Goal: Task Accomplishment & Management: Manage account settings

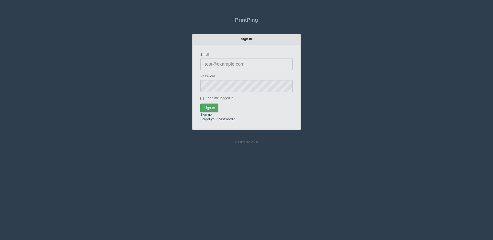
type input "[PERSON_NAME][EMAIL_ADDRESS][DOMAIN_NAME]"
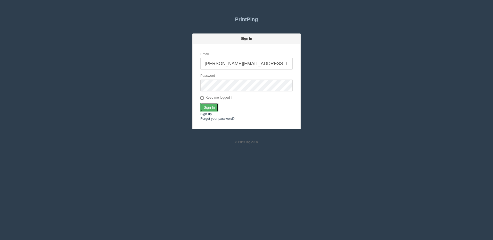
click at [204, 108] on input "Sign In" at bounding box center [209, 107] width 18 height 9
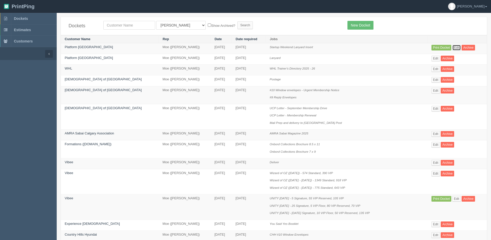
click at [455, 46] on link "Edit" at bounding box center [456, 48] width 9 height 6
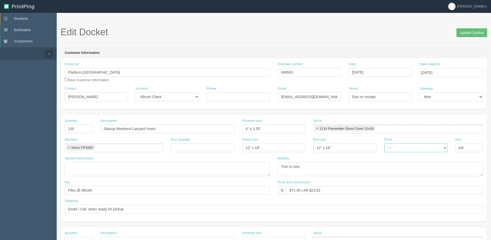
click at [400, 148] on select "-- Email Hard Copy" at bounding box center [415, 148] width 63 height 9
select select "Email"
click at [384, 144] on select "-- Email Hard Copy" at bounding box center [415, 148] width 63 height 9
click at [378, 72] on input "September 24, 2025" at bounding box center [380, 72] width 63 height 9
click at [382, 122] on td "25" at bounding box center [381, 121] width 7 height 7
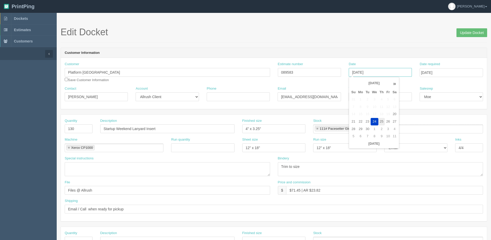
type input "[DATE]"
click at [467, 34] on input "Update Docket" at bounding box center [471, 32] width 31 height 9
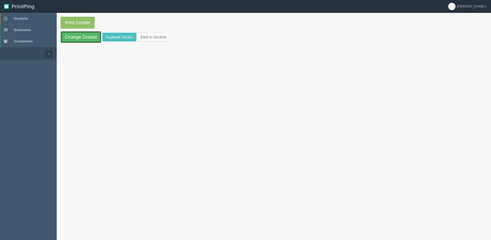
click at [74, 35] on link "Change Docket" at bounding box center [81, 37] width 41 height 12
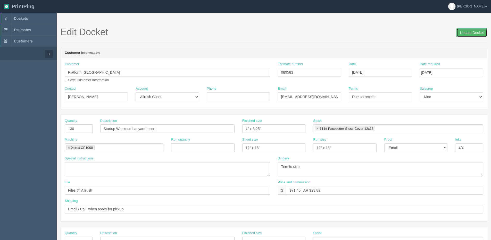
click at [472, 32] on input "Update Docket" at bounding box center [471, 32] width 31 height 9
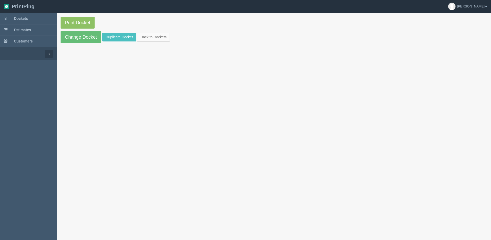
click at [96, 24] on p "Print Docket" at bounding box center [274, 23] width 426 height 12
click at [94, 23] on link "Print Docket" at bounding box center [78, 23] width 34 height 12
click at [144, 38] on link "Back to Dockets" at bounding box center [153, 37] width 33 height 9
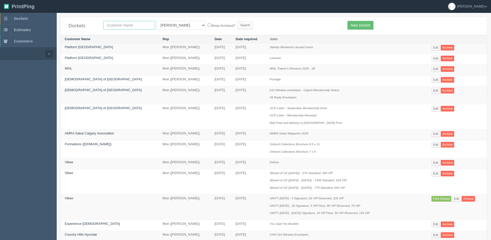
click at [121, 26] on input "text" at bounding box center [129, 25] width 52 height 9
type input "[PERSON_NAME] gmc"
click at [237, 21] on input "Search" at bounding box center [244, 25] width 15 height 8
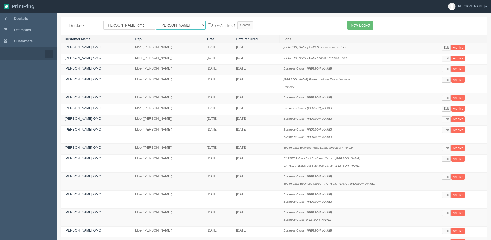
click at [163, 28] on select "All Users [PERSON_NAME] Test 1 [PERSON_NAME] [PERSON_NAME] [PERSON_NAME] France…" at bounding box center [180, 25] width 49 height 9
select select "1"
click at [156, 21] on select "All Users [PERSON_NAME] Test 1 [PERSON_NAME] [PERSON_NAME] [PERSON_NAME] France…" at bounding box center [180, 25] width 49 height 9
click at [204, 20] on div "Dockets [PERSON_NAME] gmc All Users [PERSON_NAME] Test 1 [PERSON_NAME] [PERSON_…" at bounding box center [274, 26] width 426 height 18
click at [208, 24] on label "Show Archived?" at bounding box center [221, 25] width 27 height 6
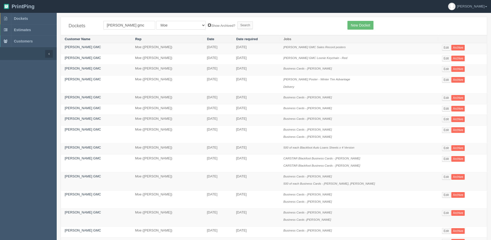
click at [208, 24] on input "Show Archived?" at bounding box center [209, 24] width 3 height 3
checkbox input "true"
click at [237, 24] on input "Search" at bounding box center [244, 25] width 15 height 8
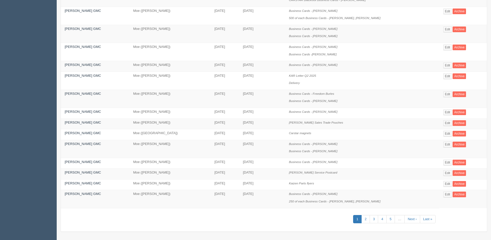
scroll to position [185, 0]
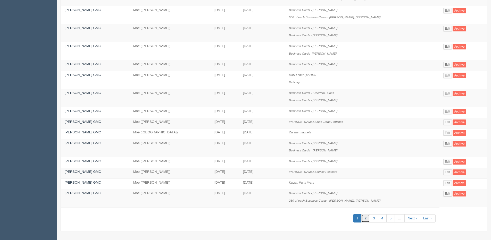
click at [361, 220] on link "2" at bounding box center [365, 218] width 9 height 9
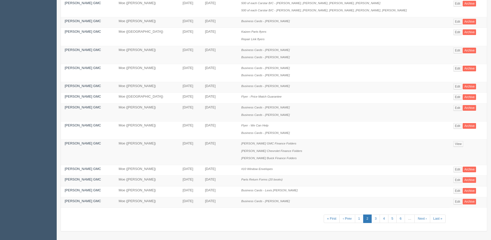
scroll to position [192, 0]
click at [355, 221] on link "1" at bounding box center [359, 218] width 9 height 9
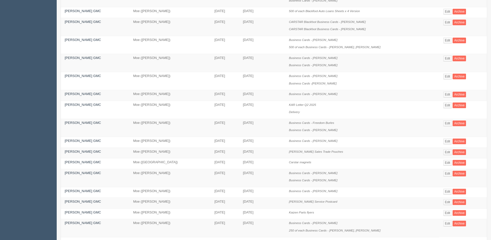
scroll to position [180, 0]
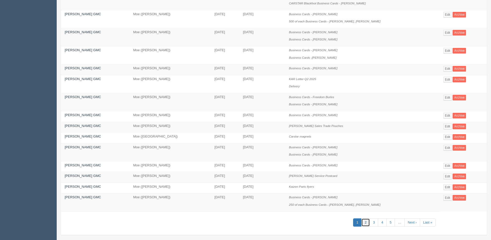
click at [363, 224] on link "2" at bounding box center [365, 223] width 9 height 9
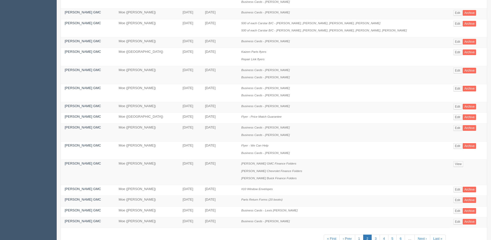
scroll to position [180, 0]
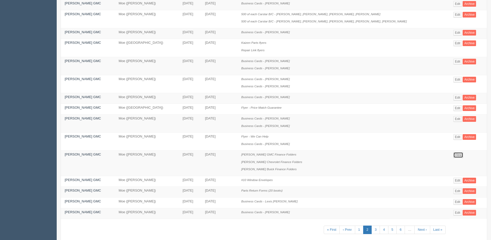
click at [453, 155] on link "View" at bounding box center [458, 155] width 10 height 6
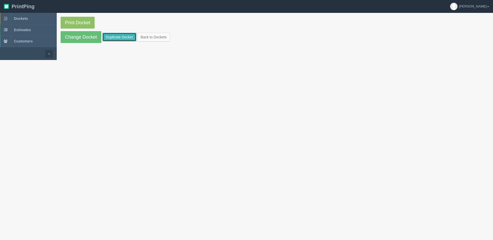
click at [111, 37] on link "Duplicate Docket" at bounding box center [119, 37] width 34 height 9
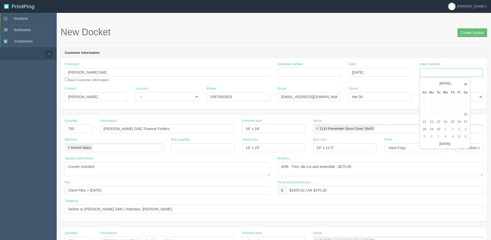
click at [443, 75] on input "Date required" at bounding box center [451, 72] width 63 height 9
click at [426, 143] on th "Today" at bounding box center [445, 143] width 48 height 7
click at [460, 135] on td "10" at bounding box center [459, 136] width 6 height 7
type input "October 10, 2025"
drag, startPoint x: 78, startPoint y: 127, endPoint x: 3, endPoint y: 127, distance: 75.0
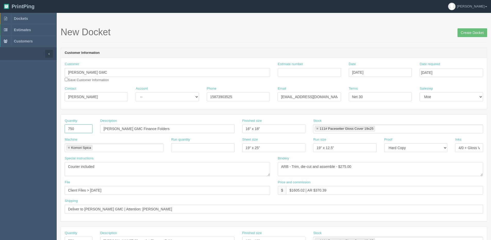
click at [16, 127] on section "Dockets Estimates Customers" at bounding box center [245, 240] width 491 height 455
type input "500"
drag, startPoint x: 90, startPoint y: 99, endPoint x: -50, endPoint y: 107, distance: 140.4
click at [0, 107] on html "PrintPing Dan Edit account ( dan@allrush.ca ) Logout Dockets Estimates Customers" at bounding box center [245, 234] width 491 height 468
drag, startPoint x: 100, startPoint y: 71, endPoint x: 3, endPoint y: 71, distance: 96.9
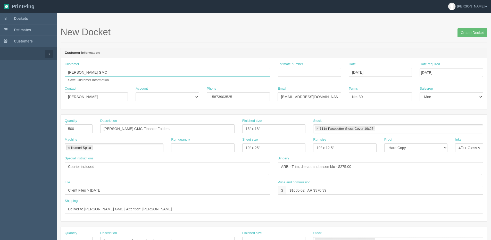
click at [0, 73] on html "PrintPing Dan Edit account ( dan@allrush.ca ) Logout Dockets Estimates Customers" at bounding box center [245, 234] width 491 height 468
paste input "Chula Vista Ford"
type input "Chula Vista Ford"
click at [0, 102] on html "PrintPing Dan Edit account ( dan@allrush.ca ) Logout Dockets Estimates Customers" at bounding box center [245, 234] width 491 height 468
type input "[PERSON_NAME]"
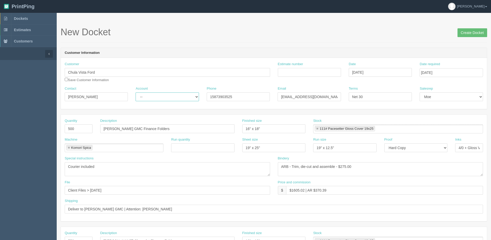
drag, startPoint x: 161, startPoint y: 97, endPoint x: 160, endPoint y: 100, distance: 3.7
click at [161, 97] on select "-- Existing Client Allrush Client Rep Client" at bounding box center [167, 97] width 63 height 9
select select "Allrush Client"
click at [136, 93] on select "-- Existing Client Allrush Client Rep Client" at bounding box center [167, 97] width 63 height 9
drag, startPoint x: 168, startPoint y: 103, endPoint x: 66, endPoint y: 104, distance: 101.5
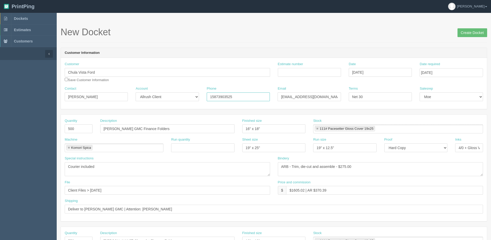
click at [80, 103] on div "Contact Joe Seitz Account -- Existing Client Allrush Client Rep Client Phone 15…" at bounding box center [274, 95] width 426 height 19
type input "403.287.5953"
type input "[EMAIL_ADDRESS][DOMAIN_NAME]"
drag, startPoint x: 97, startPoint y: 70, endPoint x: -29, endPoint y: 79, distance: 126.8
click at [0, 79] on html "PrintPing Dan Edit account ( dan@allrush.ca ) Logout Dockets Estimates Customers" at bounding box center [245, 234] width 491 height 468
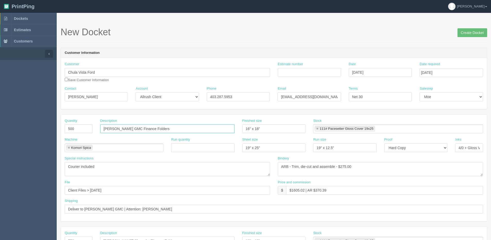
drag, startPoint x: 121, startPoint y: 128, endPoint x: 26, endPoint y: 136, distance: 95.4
click at [26, 136] on section "Dockets Estimates Customers" at bounding box center [245, 240] width 491 height 455
paste input "Chula Vista Ford"
type input "Chula Vista Ford Finance Folders"
drag, startPoint x: 105, startPoint y: 193, endPoint x: -4, endPoint y: 204, distance: 110.1
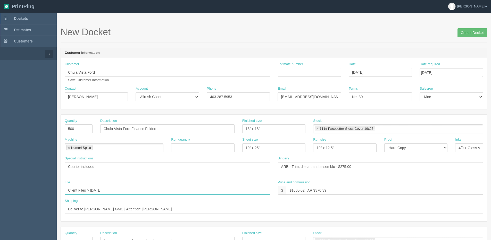
click at [0, 204] on html "PrintPing Dan Edit account ( dan@allrush.ca ) Logout Dockets Estimates Customers" at bounding box center [245, 234] width 491 height 468
type input "Files @ Allrush"
drag, startPoint x: 47, startPoint y: 211, endPoint x: -35, endPoint y: 211, distance: 82.2
click at [0, 211] on html "PrintPing [PERSON_NAME] Edit account ( [PERSON_NAME][EMAIL_ADDRESS][DOMAIN_NAME…" at bounding box center [245, 234] width 491 height 468
type input "See shipping line"
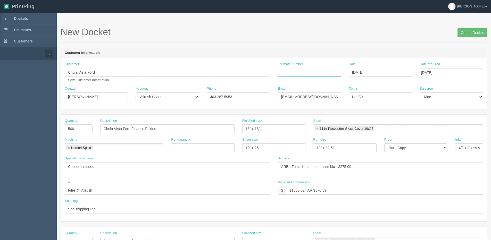
click at [289, 74] on input "Estimate number" at bounding box center [309, 72] width 63 height 9
type input "092516"
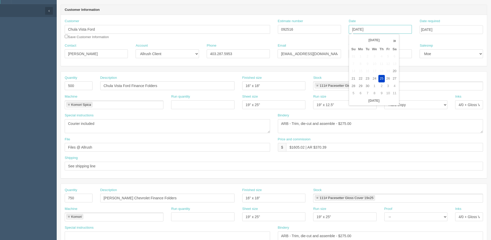
scroll to position [52, 0]
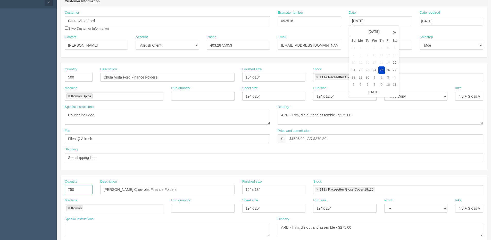
drag, startPoint x: 76, startPoint y: 189, endPoint x: 3, endPoint y: 193, distance: 73.6
click at [3, 193] on section "Dockets Estimates Customers" at bounding box center [245, 188] width 491 height 455
drag, startPoint x: 99, startPoint y: 189, endPoint x: 51, endPoint y: 188, distance: 47.4
click at [51, 188] on section "Dockets Estimates Customers" at bounding box center [245, 188] width 491 height 455
drag, startPoint x: 286, startPoint y: 190, endPoint x: 216, endPoint y: 190, distance: 70.4
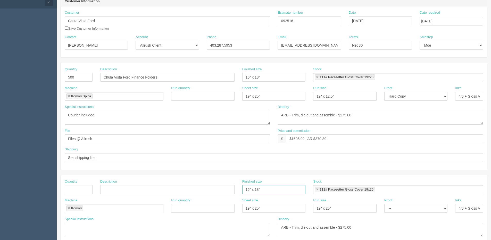
click at [216, 190] on div "Quantity Description Finished size 16" x 18" Stock 111# Pacesetter Gloss Cover …" at bounding box center [274, 188] width 426 height 19
click at [316, 188] on link at bounding box center [317, 189] width 3 height 3
drag, startPoint x: 283, startPoint y: 208, endPoint x: 219, endPoint y: 218, distance: 65.5
click at [190, 218] on div "Quantity Description Finished size Stock Machine Komori Komori Run quantity She…" at bounding box center [274, 228] width 426 height 107
click at [289, 210] on div "Machine Komori Komori Run quantity Sheet size Run size 19" x 25" Proof -- Email…" at bounding box center [274, 207] width 426 height 19
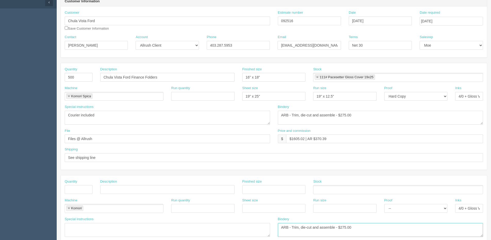
drag, startPoint x: 186, startPoint y: 237, endPoint x: 64, endPoint y: 241, distance: 122.5
click at [64, 240] on html "PrintPing Dan Edit account ( dan@allrush.ca ) Logout Dockets Estimates Customers" at bounding box center [245, 182] width 491 height 468
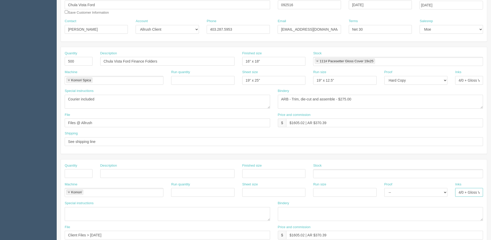
scroll to position [0, 10]
drag, startPoint x: 458, startPoint y: 192, endPoint x: 493, endPoint y: 191, distance: 35.8
click at [491, 191] on html "PrintPing Dan Edit account ( dan@allrush.ca ) Logout Dockets Estimates Customers" at bounding box center [245, 166] width 491 height 468
click at [69, 191] on link at bounding box center [68, 192] width 3 height 3
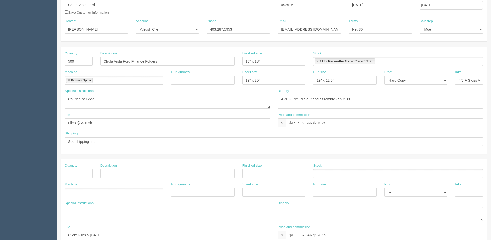
drag, startPoint x: 120, startPoint y: 235, endPoint x: 135, endPoint y: 234, distance: 15.0
click at [0, 236] on html "PrintPing Dan Edit account ( dan@allrush.ca ) Logout Dockets Estimates Customers" at bounding box center [245, 166] width 491 height 468
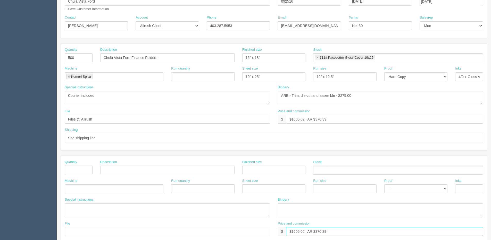
drag, startPoint x: 308, startPoint y: 231, endPoint x: 181, endPoint y: 229, distance: 127.1
click at [130, 233] on div "File Price and commission $ $1605.02 | AR $370.39" at bounding box center [274, 230] width 426 height 19
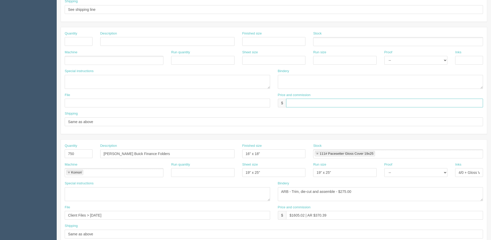
scroll to position [200, 0]
drag, startPoint x: -6, startPoint y: 121, endPoint x: -14, endPoint y: 120, distance: 7.2
click at [0, 120] on html "PrintPing Dan Edit account ( dan@allrush.ca ) Logout Dockets Estimates Customers" at bounding box center [245, 34] width 491 height 468
drag, startPoint x: 77, startPoint y: 154, endPoint x: 37, endPoint y: 154, distance: 40.2
click at [37, 154] on section "Dockets Estimates Customers" at bounding box center [245, 40] width 491 height 455
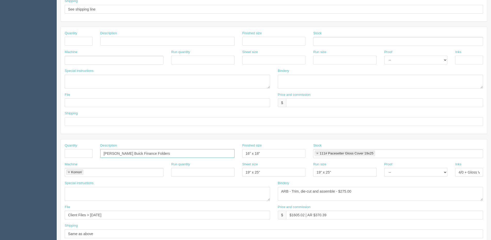
drag, startPoint x: 148, startPoint y: 154, endPoint x: 104, endPoint y: 153, distance: 44.3
click at [74, 153] on div "Quantity Description Shaw Buick Finance Folders Finished size 16" x 18" Stock 1…" at bounding box center [274, 152] width 426 height 19
drag, startPoint x: 267, startPoint y: 151, endPoint x: 190, endPoint y: 151, distance: 77.6
click at [190, 151] on div "Quantity Description Finished size 16" x 18" Stock 111# Pacesetter Gloss Cover …" at bounding box center [274, 152] width 426 height 19
drag, startPoint x: 249, startPoint y: 172, endPoint x: 212, endPoint y: 173, distance: 36.9
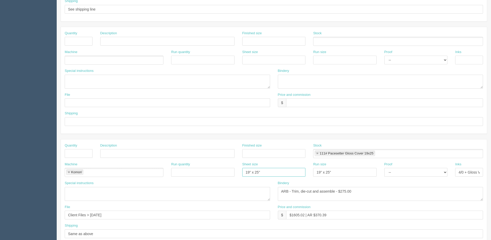
click at [210, 173] on div "Machine Komori Komori Run quantity Sheet size 19" x 25" Run size 19" x 25" Proo…" at bounding box center [274, 171] width 426 height 19
click at [246, 174] on div "Machine Komori Komori Run quantity Sheet size Run size 19" x 25" Proof -- Email…" at bounding box center [274, 171] width 426 height 19
click at [316, 152] on link at bounding box center [317, 153] width 3 height 3
drag, startPoint x: 458, startPoint y: 172, endPoint x: 493, endPoint y: 164, distance: 36.6
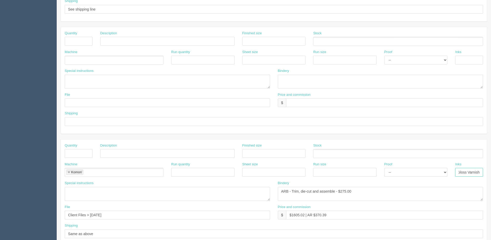
click at [491, 164] on html "PrintPing Dan Edit account ( dan@allrush.ca ) Logout Dockets Estimates Customers" at bounding box center [245, 34] width 491 height 468
drag, startPoint x: 353, startPoint y: 194, endPoint x: 81, endPoint y: 196, distance: 272.4
click at [83, 196] on div "Special instructions Bindery ARB - Trim, die-cut and assemble - $275.00" at bounding box center [274, 193] width 426 height 24
drag, startPoint x: 336, startPoint y: 217, endPoint x: 38, endPoint y: 217, distance: 298.4
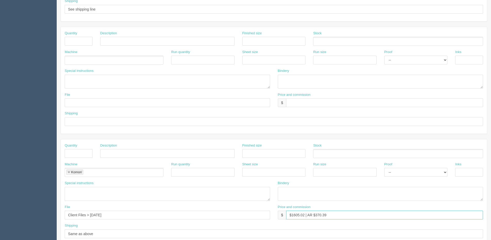
click at [38, 217] on section "Dockets Estimates Customers" at bounding box center [245, 40] width 491 height 455
drag, startPoint x: -97, startPoint y: 215, endPoint x: -115, endPoint y: 215, distance: 18.3
click at [0, 215] on html "PrintPing Dan Edit account ( dan@allrush.ca ) Logout Dockets Estimates Customers" at bounding box center [245, 34] width 491 height 468
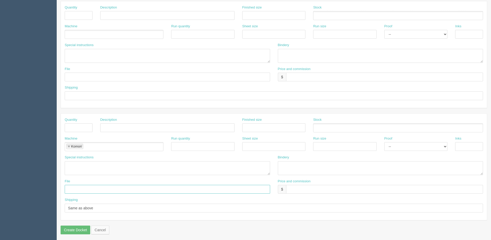
scroll to position [228, 0]
drag, startPoint x: 99, startPoint y: 206, endPoint x: -58, endPoint y: 204, distance: 157.2
click at [0, 204] on html "PrintPing Dan Edit account ( dan@allrush.ca ) Logout Dockets Estimates Customers" at bounding box center [245, 6] width 491 height 468
click at [70, 143] on li "Komori" at bounding box center [74, 144] width 17 height 5
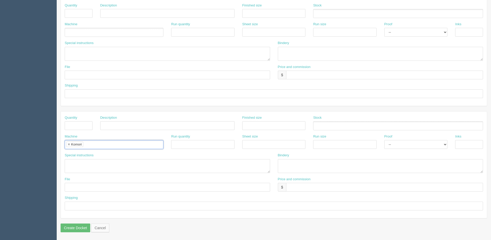
click at [69, 145] on link at bounding box center [68, 144] width 3 height 3
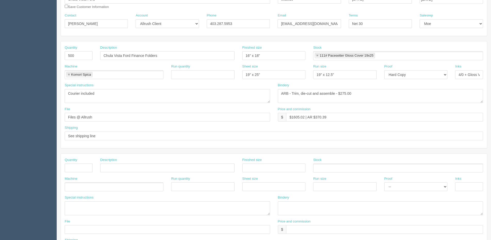
scroll to position [0, 0]
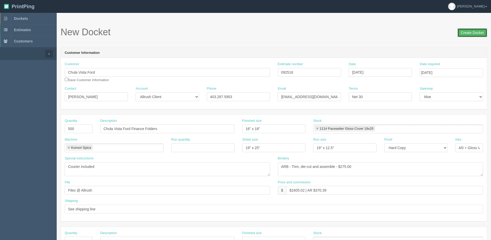
click at [473, 32] on input "Create Docket" at bounding box center [472, 32] width 30 height 9
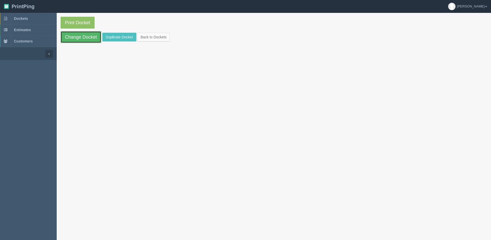
click at [69, 39] on link "Change Docket" at bounding box center [81, 37] width 41 height 12
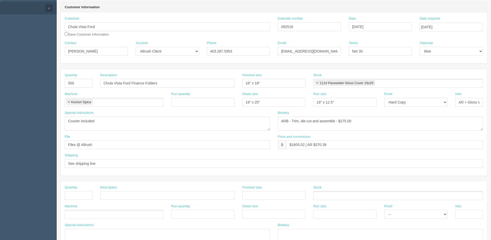
scroll to position [77, 0]
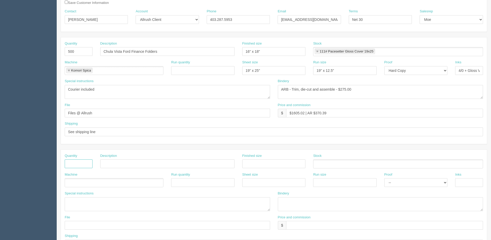
click at [79, 166] on input "text" at bounding box center [79, 164] width 28 height 9
type input "1"
type input "Deliver"
click at [82, 184] on ul at bounding box center [114, 182] width 99 height 9
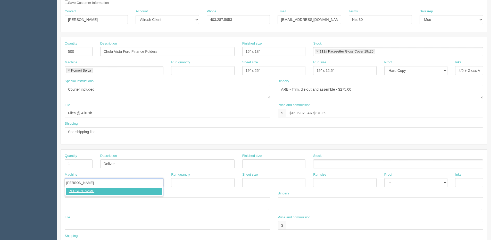
type input "Courier"
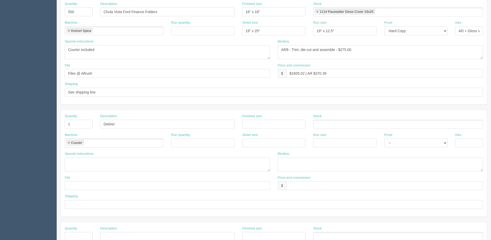
scroll to position [129, 0]
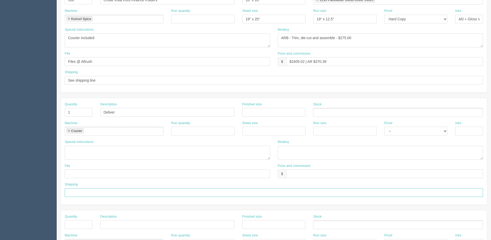
click at [92, 194] on input "text" at bounding box center [274, 192] width 418 height 9
paste input "Chula Vista Ford Anthony Correia, Service Manager 560 Auto Park Drive, Chula Vi…"
drag, startPoint x: 96, startPoint y: 191, endPoint x: 152, endPoint y: 198, distance: 56.3
click at [152, 198] on div "Shipping Chula Vista Ford Anthony Correia, Service Manager 560 Auto Park Drive,…" at bounding box center [274, 191] width 426 height 19
click at [66, 191] on input "Chula Vista Ford 560 Auto Park Drive, Chula Vista CA, 91911 619-621-3295" at bounding box center [274, 192] width 418 height 9
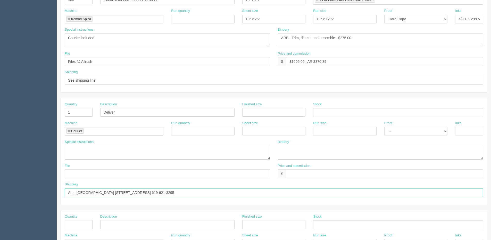
paste input "Anthony Correia, Service Manager"
drag, startPoint x: 106, startPoint y: 191, endPoint x: 459, endPoint y: 124, distance: 359.5
click at [106, 190] on input "Attn: Anthony Correia, Service Manager Chula Vista Ford 560 Auto Park Drive, Ch…" at bounding box center [274, 192] width 418 height 9
click at [102, 193] on input "Attn: Anthony Correia, Service Manager Chula Vista Ford 560 Auto Park Drive, Ch…" at bounding box center [274, 192] width 418 height 9
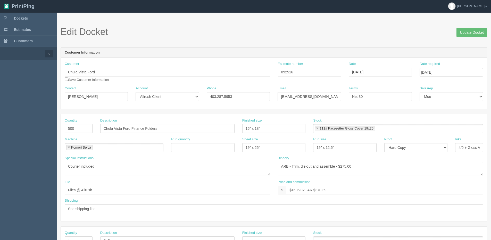
scroll to position [0, 0]
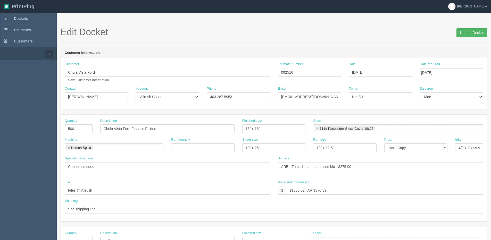
type input "Attn: [PERSON_NAME] - [GEOGRAPHIC_DATA] [STREET_ADDRESS] 619-621-3295"
click at [459, 34] on input "Update Docket" at bounding box center [471, 32] width 31 height 9
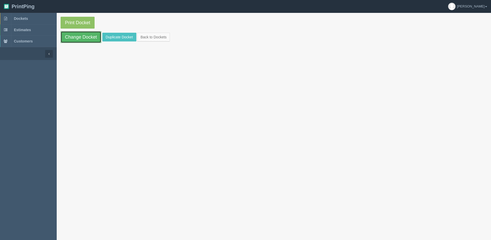
click at [80, 38] on link "Change Docket" at bounding box center [81, 37] width 41 height 12
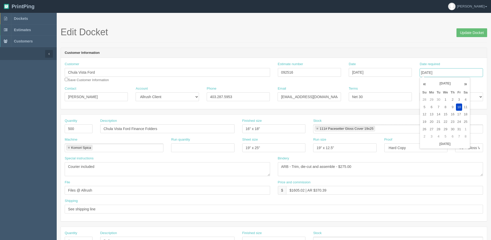
drag, startPoint x: 448, startPoint y: 73, endPoint x: 446, endPoint y: 76, distance: 3.9
click at [447, 73] on input "[DATE]" at bounding box center [451, 72] width 63 height 9
click at [453, 117] on td "16" at bounding box center [452, 114] width 7 height 7
type input "[DATE]"
click at [476, 31] on input "Update Docket" at bounding box center [471, 32] width 31 height 9
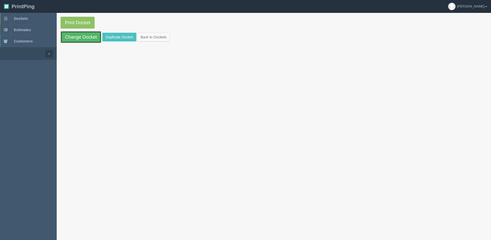
drag, startPoint x: 84, startPoint y: 35, endPoint x: 91, endPoint y: 37, distance: 7.4
click at [84, 35] on link "Change Docket" at bounding box center [81, 37] width 41 height 12
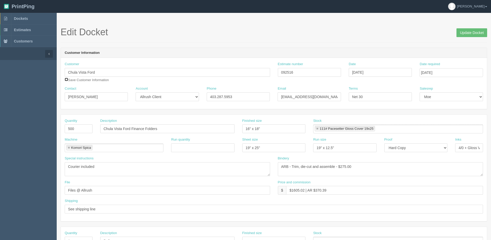
click at [67, 81] on input "checkbox" at bounding box center [66, 79] width 3 height 3
checkbox input "true"
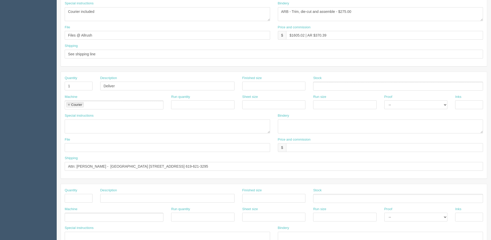
scroll to position [155, 0]
click at [90, 130] on textarea at bounding box center [167, 127] width 205 height 14
click at [84, 122] on textarea "Ship with Handouts and Postcards" at bounding box center [167, 127] width 205 height 14
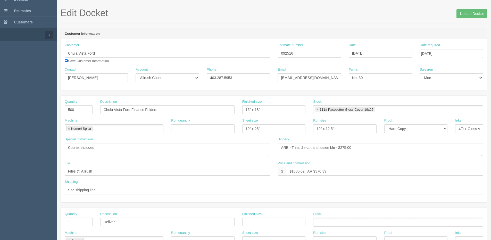
scroll to position [0, 0]
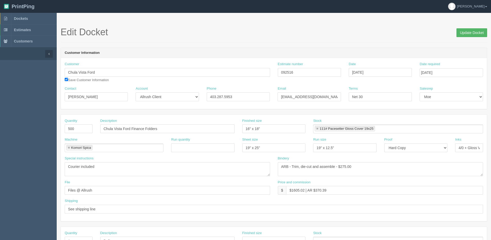
type textarea "Ship with (500) Handouts and (1000) Postcards"
click at [467, 36] on input "Update Docket" at bounding box center [471, 32] width 31 height 9
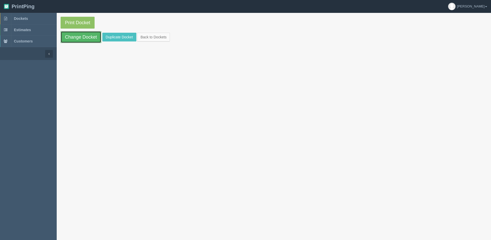
click at [64, 36] on link "Change Docket" at bounding box center [81, 37] width 41 height 12
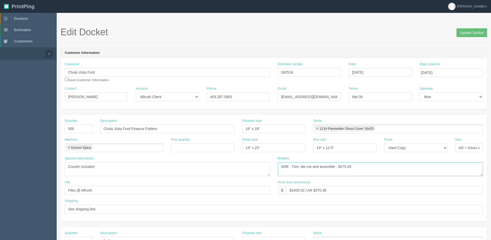
drag, startPoint x: 339, startPoint y: 170, endPoint x: 375, endPoint y: 164, distance: 36.3
click at [375, 164] on textarea "ARB - Trim, die-cut and assemble - $275.00" at bounding box center [380, 169] width 205 height 14
type textarea "ARB - Trim, die-cut and assemble - $186.51"
drag, startPoint x: 291, startPoint y: 192, endPoint x: 305, endPoint y: 191, distance: 13.7
click at [305, 191] on input "$1605.02 | AR $370.39" at bounding box center [384, 190] width 197 height 9
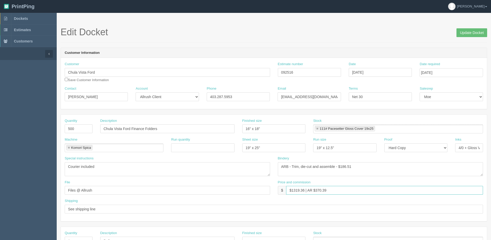
drag, startPoint x: 316, startPoint y: 191, endPoint x: 305, endPoint y: 180, distance: 15.5
click at [352, 183] on div "Price and commission $ $1319.36 | AR $370.39" at bounding box center [380, 187] width 205 height 15
type input "$1319.36 | AR $302.23"
click at [465, 35] on input "Update Docket" at bounding box center [471, 32] width 31 height 9
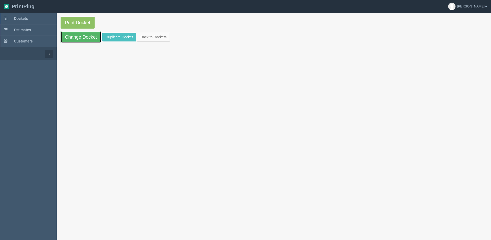
click at [72, 41] on link "Change Docket" at bounding box center [81, 37] width 41 height 12
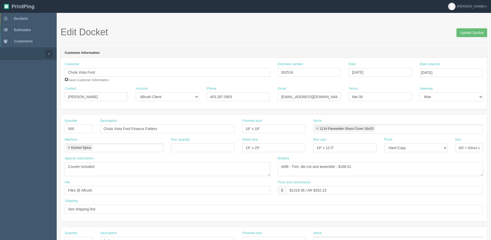
click at [67, 80] on input "checkbox" at bounding box center [66, 79] width 3 height 3
checkbox input "true"
click at [474, 32] on input "Update Docket" at bounding box center [471, 32] width 31 height 9
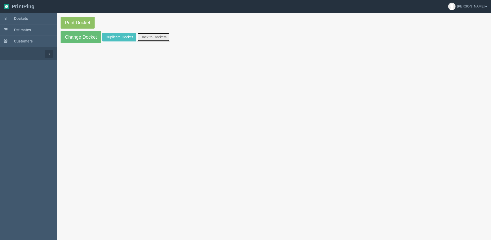
click at [163, 38] on link "Back to Dockets" at bounding box center [153, 37] width 33 height 9
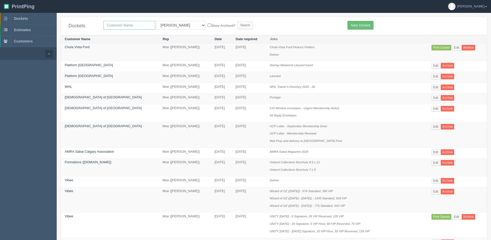
click at [119, 24] on input "text" at bounding box center [129, 25] width 52 height 9
click at [365, 27] on link "New Docket" at bounding box center [360, 25] width 26 height 9
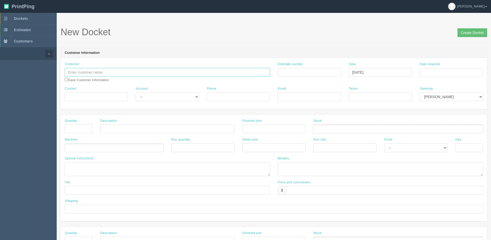
click at [92, 72] on input "text" at bounding box center [167, 72] width 205 height 9
click at [90, 82] on link "Chula Vista Ford" at bounding box center [85, 82] width 41 height 7
type input "Chula Vista Ford"
type input "[PERSON_NAME]"
type input "403.287.5953"
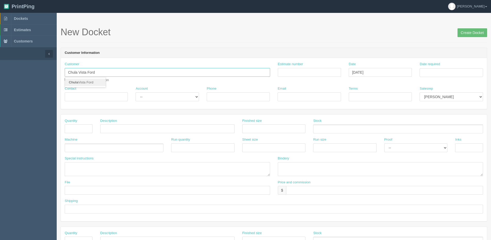
type input "[EMAIL_ADDRESS][DOMAIN_NAME]"
type input "Net 30"
click at [166, 95] on select "-- Existing Client Allrush Client Rep Client" at bounding box center [167, 97] width 63 height 9
select select "Allrush Client"
click at [136, 93] on select "-- Existing Client Allrush Client Rep Client" at bounding box center [167, 97] width 63 height 9
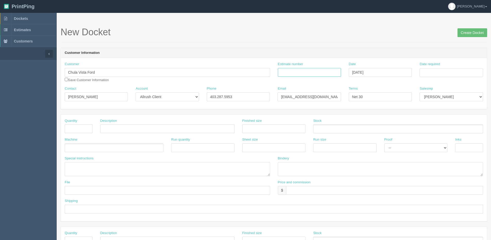
click at [289, 69] on input "Estimate number" at bounding box center [309, 72] width 63 height 9
type input "092518 | 092606"
click at [439, 129] on td "30" at bounding box center [438, 129] width 6 height 7
type input "[DATE]"
click at [80, 129] on input "text" at bounding box center [79, 128] width 28 height 9
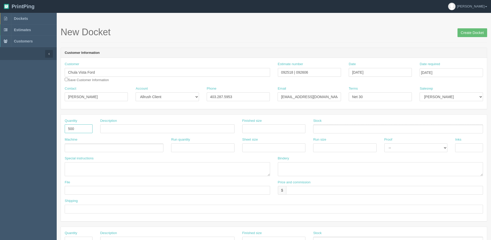
type input "500"
click at [113, 130] on input "text" at bounding box center [167, 128] width 134 height 9
click at [140, 129] on input "CVF" at bounding box center [167, 128] width 134 height 9
type input "CVF Fleet Service Handout"
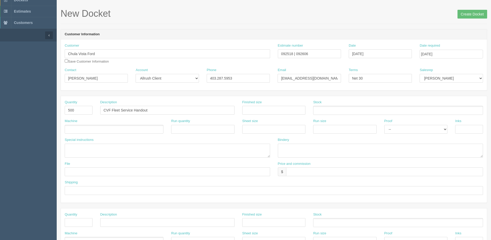
scroll to position [52, 0]
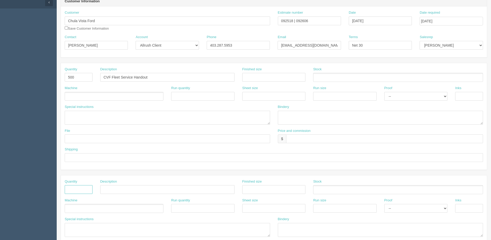
click at [74, 190] on input "text" at bounding box center [79, 189] width 28 height 9
click at [79, 187] on input "text" at bounding box center [79, 189] width 28 height 9
type input "1000"
drag, startPoint x: 137, startPoint y: 76, endPoint x: 38, endPoint y: 77, distance: 99.2
click at [46, 79] on section "Dockets Estimates Customers" at bounding box center [245, 188] width 491 height 455
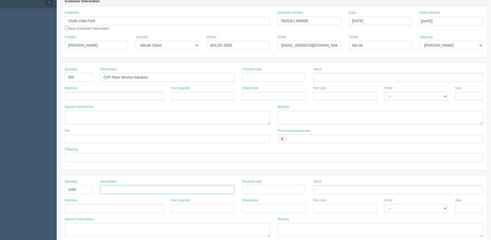
click at [106, 187] on input "text" at bounding box center [167, 189] width 134 height 9
paste input "CVF Fleet Service Handout"
drag, startPoint x: 134, startPoint y: 189, endPoint x: 279, endPoint y: 172, distance: 145.6
click at [223, 178] on div "Quantity 1000 Description CVF Fleet Service Handout Finished size Stock Machine…" at bounding box center [274, 228] width 426 height 107
type input "CVF Fleet Service Postcards"
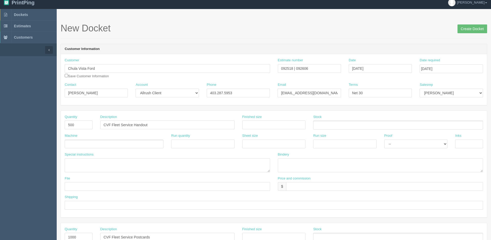
scroll to position [0, 0]
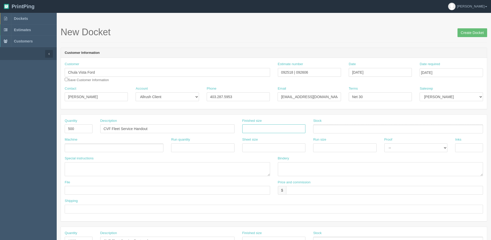
click at [278, 131] on input "text" at bounding box center [273, 128] width 63 height 9
click at [87, 150] on ul at bounding box center [114, 148] width 99 height 9
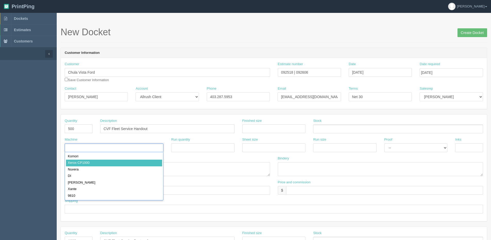
drag, startPoint x: 88, startPoint y: 152, endPoint x: 104, endPoint y: 163, distance: 19.4
type input "Xerox CP1000"
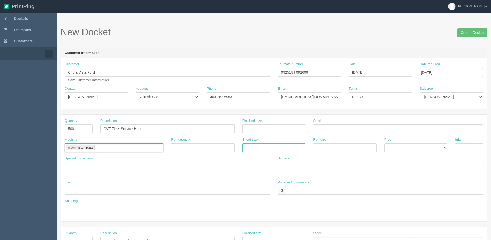
click at [269, 148] on input "text" at bounding box center [273, 148] width 63 height 9
type input "12" x 18""
click at [326, 151] on input "text" at bounding box center [344, 148] width 63 height 9
type input "12" x 18""
drag, startPoint x: 271, startPoint y: 126, endPoint x: 273, endPoint y: 131, distance: 5.4
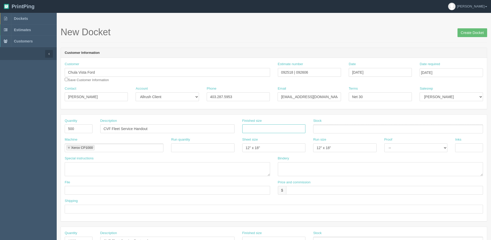
click at [271, 127] on input "text" at bounding box center [273, 128] width 63 height 9
type input "8.5" x 11""
click at [473, 146] on input "text" at bounding box center [469, 148] width 28 height 9
type input "4/0"
click at [349, 129] on ul at bounding box center [398, 128] width 170 height 9
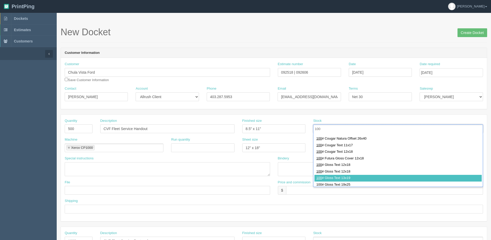
scroll to position [51, 0]
type input "100"
type input "100# Gloss Text 12x18"
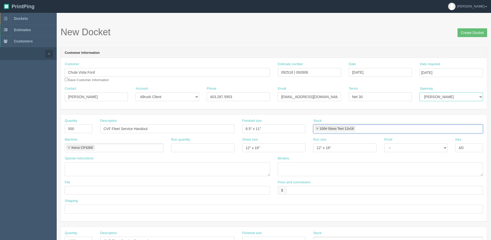
click at [437, 98] on select "Mark Mikayla Aly Stacy Rebecca Matthew Viki Phil Greg Jim Sam Brandon Zach Stev…" at bounding box center [451, 97] width 63 height 9
select select "1"
click at [420, 93] on select "Mark Mikayla Aly Stacy Rebecca Matthew Viki Phil Greg Jim Sam Brandon Zach Stev…" at bounding box center [451, 97] width 63 height 9
click at [314, 169] on textarea at bounding box center [380, 169] width 205 height 14
type textarea "Trim to size"
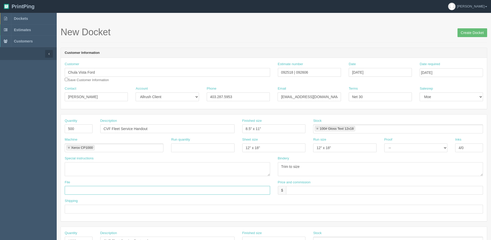
click at [100, 190] on input "text" at bounding box center [167, 190] width 205 height 9
type input "Files @ Allrush"
click at [78, 207] on input "text" at bounding box center [274, 209] width 418 height 9
type input "See shipping line"
click at [307, 193] on input "text" at bounding box center [384, 190] width 197 height 9
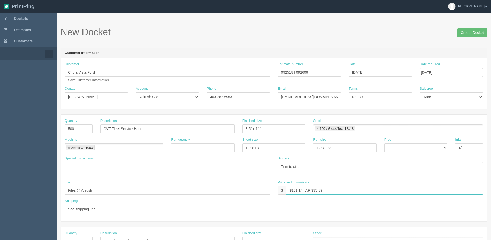
drag, startPoint x: 292, startPoint y: 191, endPoint x: 303, endPoint y: 191, distance: 11.6
click at [303, 191] on input "$101.14 | AR $35.89" at bounding box center [384, 190] width 197 height 9
drag, startPoint x: 291, startPoint y: 190, endPoint x: 302, endPoint y: 193, distance: 11.3
click at [302, 193] on input "$101.14 | AR $35.89" at bounding box center [384, 190] width 197 height 9
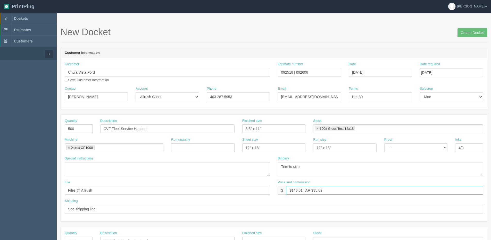
drag, startPoint x: 314, startPoint y: 190, endPoint x: 344, endPoint y: 184, distance: 30.7
click at [343, 184] on div "Price and commission $ $140.01 | AR $35.89" at bounding box center [380, 187] width 205 height 15
type input "$140.01 | AR $46.67"
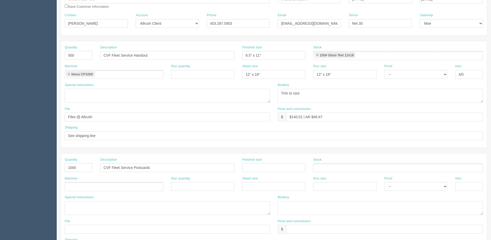
scroll to position [103, 0]
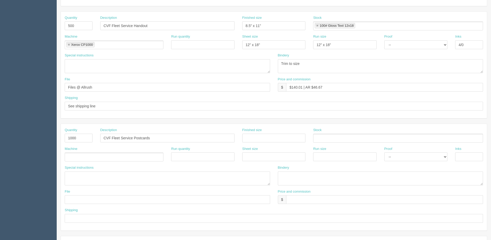
click at [108, 158] on ul at bounding box center [114, 157] width 99 height 9
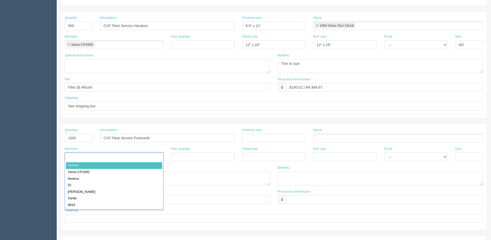
type input "Komori"
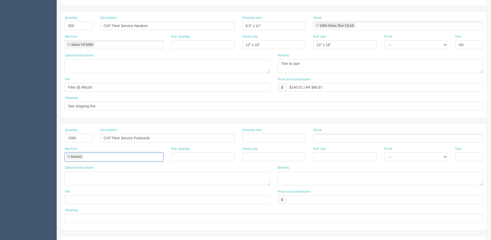
click at [67, 157] on link at bounding box center [68, 156] width 3 height 3
drag, startPoint x: 257, startPoint y: 156, endPoint x: 257, endPoint y: 159, distance: 2.9
click at [257, 156] on input "text" at bounding box center [273, 157] width 63 height 9
click at [104, 157] on ul at bounding box center [114, 157] width 99 height 9
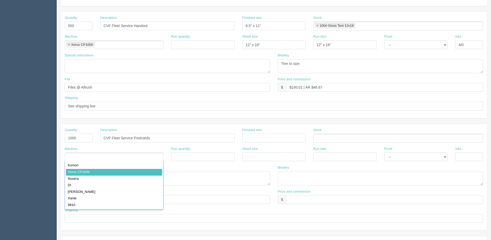
drag, startPoint x: 98, startPoint y: 174, endPoint x: 292, endPoint y: 167, distance: 194.7
type input "Xerox CP1000"
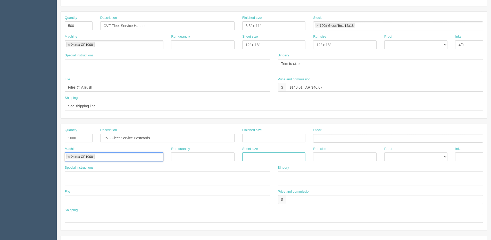
click at [282, 156] on input "text" at bounding box center [273, 157] width 63 height 9
type input "12" x 18""
drag, startPoint x: 334, startPoint y: 154, endPoint x: 334, endPoint y: 159, distance: 4.9
click at [334, 154] on input "text" at bounding box center [344, 157] width 63 height 9
type input "12" x 18""
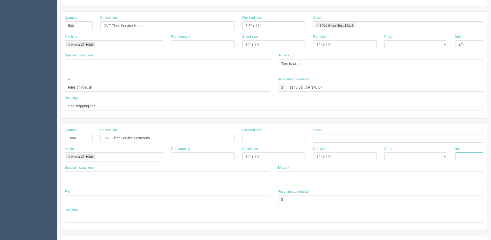
click at [464, 156] on input "text" at bounding box center [469, 157] width 28 height 9
type input "4/4"
drag, startPoint x: 262, startPoint y: 135, endPoint x: 261, endPoint y: 138, distance: 2.9
click at [261, 136] on input "text" at bounding box center [273, 138] width 63 height 9
drag, startPoint x: 245, startPoint y: 139, endPoint x: 247, endPoint y: 137, distance: 3.3
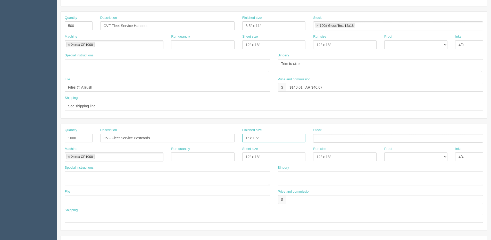
click at [245, 139] on input "1" x 1.5"" at bounding box center [273, 138] width 63 height 9
type input "4" x 6""
drag, startPoint x: 341, startPoint y: 90, endPoint x: 186, endPoint y: 90, distance: 154.6
click at [170, 90] on div "File Files @ Allrush Price and commission $ $140.01 | AR $46.67" at bounding box center [274, 86] width 426 height 19
click at [294, 206] on div "Price and commission $" at bounding box center [380, 198] width 213 height 19
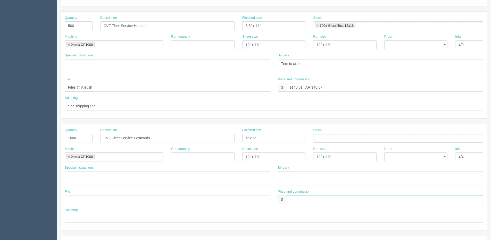
click at [294, 201] on input "text" at bounding box center [384, 199] width 197 height 9
paste input "$140.01 | AR $46.67"
drag, startPoint x: 294, startPoint y: 201, endPoint x: 302, endPoint y: 200, distance: 8.3
click at [302, 200] on input "$140.01 | AR $46.67" at bounding box center [384, 199] width 197 height 9
drag, startPoint x: 319, startPoint y: 199, endPoint x: 330, endPoint y: 198, distance: 10.4
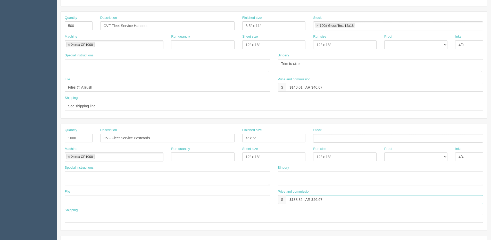
click at [328, 198] on input "$138.32 | AR $46.67" at bounding box center [384, 199] width 197 height 9
type input "$138.32 | AR $46.10"
drag, startPoint x: 68, startPoint y: 196, endPoint x: 71, endPoint y: 195, distance: 3.1
click at [68, 196] on input "text" at bounding box center [167, 199] width 205 height 9
type input "Files @ Allrush"
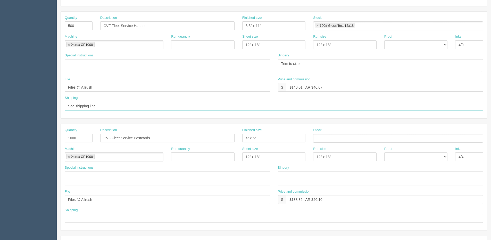
drag, startPoint x: 103, startPoint y: 108, endPoint x: 56, endPoint y: 102, distance: 47.4
click at [47, 104] on section "Dockets Estimates Customers" at bounding box center [245, 137] width 491 height 455
click at [113, 217] on input "text" at bounding box center [274, 218] width 418 height 9
paste input "See shipping line"
type input "See shipping line"
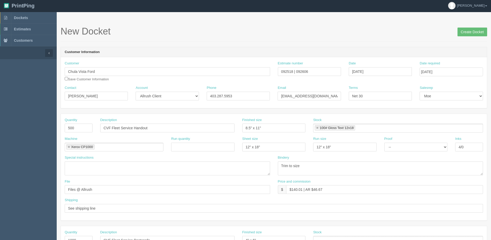
scroll to position [0, 0]
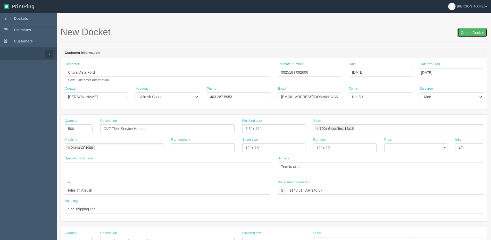
click at [470, 30] on input "Create Docket" at bounding box center [472, 32] width 30 height 9
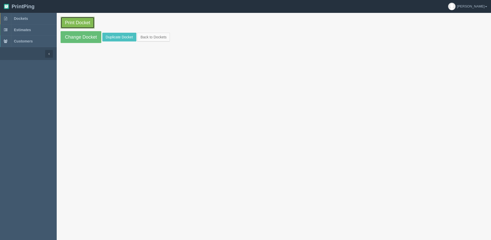
click at [68, 25] on link "Print Docket" at bounding box center [78, 23] width 34 height 12
click at [83, 34] on link "Change Docket" at bounding box center [81, 37] width 41 height 12
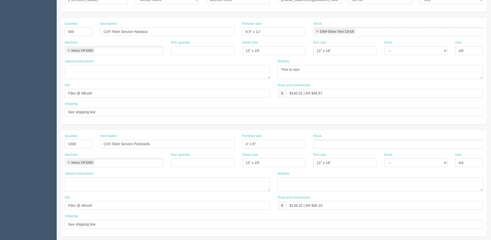
scroll to position [103, 0]
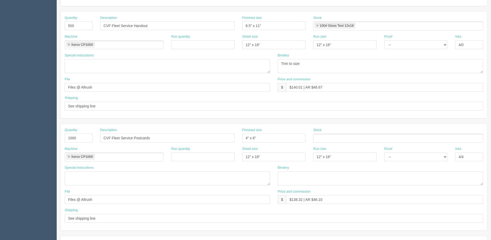
click at [325, 141] on ul at bounding box center [398, 138] width 170 height 9
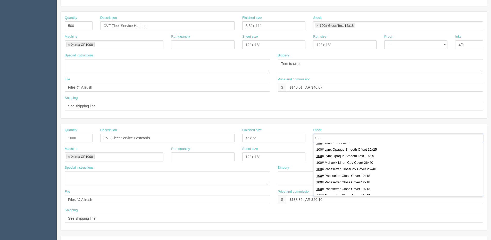
scroll to position [155, 0]
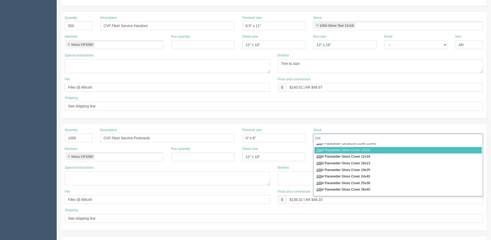
type input "100"
type input "100# Pacesetter Gloss Cover 12x18"
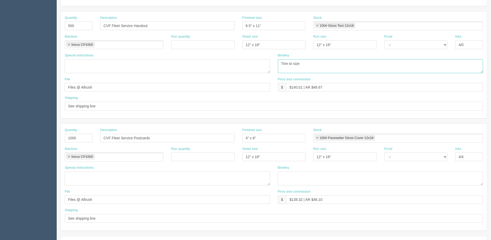
drag, startPoint x: 310, startPoint y: 66, endPoint x: 199, endPoint y: 65, distance: 111.3
click at [199, 65] on div "Special instructions Bindery Trim to size" at bounding box center [274, 65] width 426 height 24
click at [305, 178] on textarea at bounding box center [380, 179] width 205 height 14
paste textarea "Trim to size"
type textarea "Trim to size"
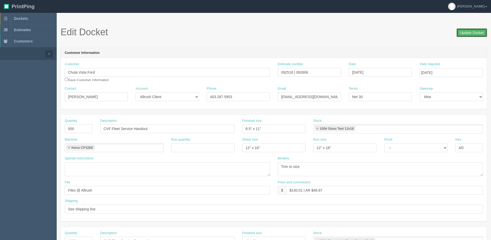
drag, startPoint x: 471, startPoint y: 35, endPoint x: 460, endPoint y: 34, distance: 11.1
click at [470, 35] on input "Update Docket" at bounding box center [471, 32] width 31 height 9
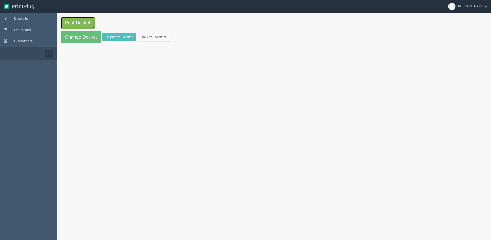
click at [73, 24] on link "Print Docket" at bounding box center [78, 23] width 34 height 12
drag, startPoint x: 82, startPoint y: 36, endPoint x: 196, endPoint y: 53, distance: 115.1
click at [82, 36] on link "Change Docket" at bounding box center [81, 37] width 41 height 12
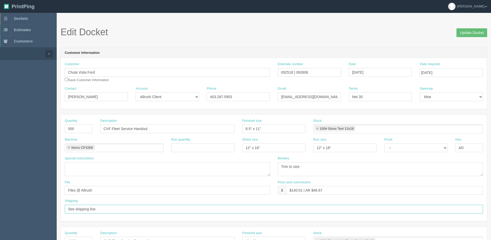
click at [122, 210] on input "See shipping line" at bounding box center [274, 209] width 418 height 9
type input "See shipping line in"
click at [456, 28] on input "Update Docket" at bounding box center [471, 32] width 31 height 9
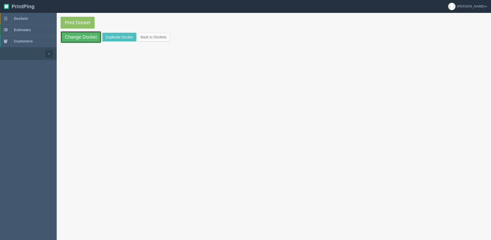
click at [85, 41] on link "Change Docket" at bounding box center [81, 37] width 41 height 12
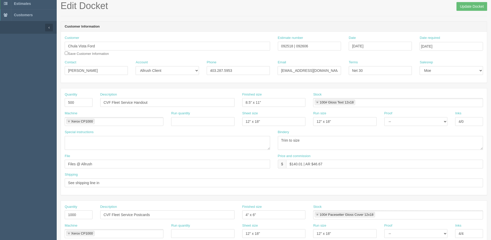
scroll to position [52, 0]
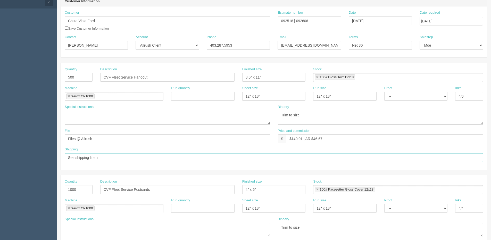
click at [107, 158] on input "See shipping line in" at bounding box center [274, 157] width 418 height 9
drag, startPoint x: 91, startPoint y: 157, endPoint x: -139, endPoint y: 153, distance: 229.9
click at [0, 153] on html "PrintPing [PERSON_NAME] Edit account ( [PERSON_NAME][EMAIL_ADDRESS][DOMAIN_NAME…" at bounding box center [245, 182] width 491 height 468
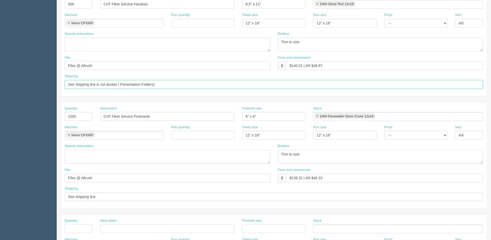
scroll to position [155, 0]
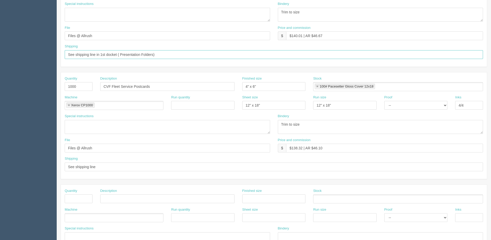
type input "See shipping line in 1st docket ( Presentation Folders)"
drag, startPoint x: 115, startPoint y: 167, endPoint x: -66, endPoint y: 168, distance: 181.9
click at [0, 168] on html "PrintPing [PERSON_NAME] Edit account ( [PERSON_NAME][EMAIL_ADDRESS][DOMAIN_NAME…" at bounding box center [245, 79] width 491 height 468
paste input "in 1st docket ( Presentation Folders)"
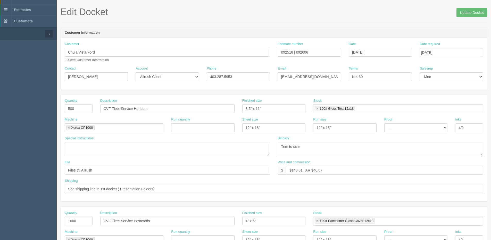
scroll to position [0, 0]
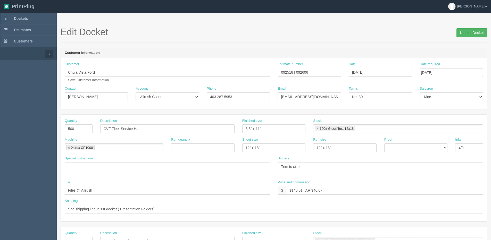
type input "See shipping line in 1st docket ( Presentation Folders)"
click at [469, 31] on input "Update Docket" at bounding box center [471, 32] width 31 height 9
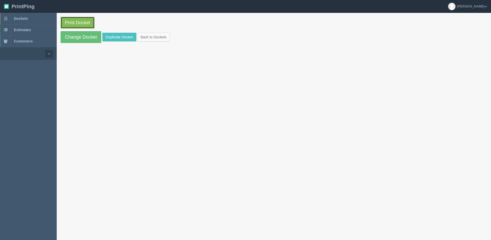
click at [71, 23] on link "Print Docket" at bounding box center [78, 23] width 34 height 12
click at [146, 37] on link "Back to Dockets" at bounding box center [153, 37] width 33 height 9
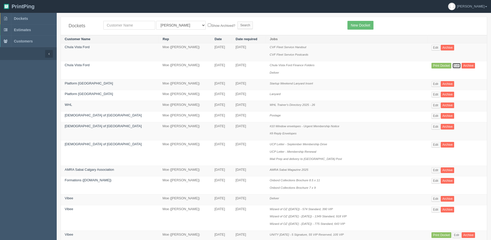
click at [452, 66] on link "Edit" at bounding box center [456, 66] width 9 height 6
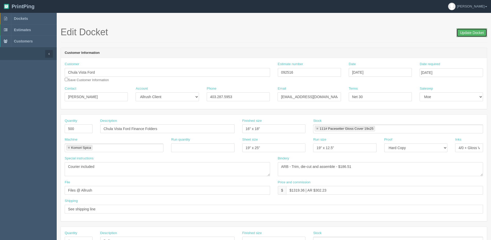
click at [472, 29] on input "Update Docket" at bounding box center [471, 32] width 31 height 9
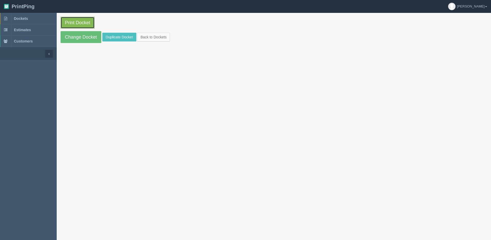
click at [80, 21] on link "Print Docket" at bounding box center [78, 23] width 34 height 12
click at [156, 35] on link "Back to Dockets" at bounding box center [153, 37] width 33 height 9
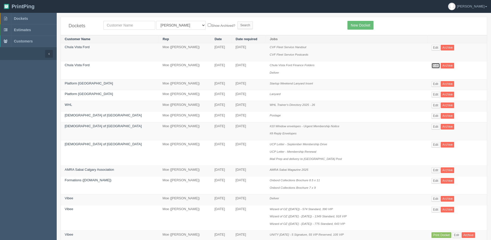
click at [435, 65] on link "Edit" at bounding box center [435, 66] width 9 height 6
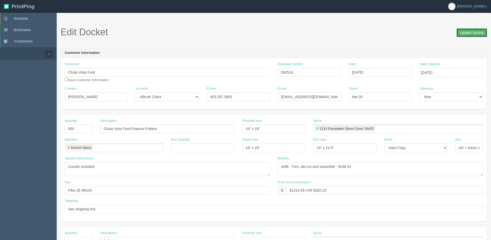
click at [473, 34] on input "Update Docket" at bounding box center [471, 32] width 31 height 9
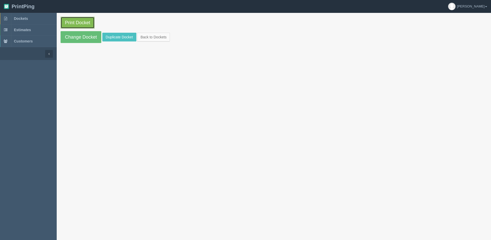
click at [62, 23] on link "Print Docket" at bounding box center [78, 23] width 34 height 12
click at [148, 33] on link "Back to Dockets" at bounding box center [153, 37] width 33 height 9
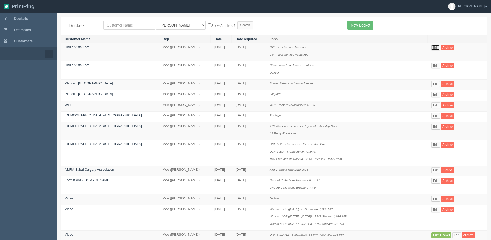
drag, startPoint x: 434, startPoint y: 47, endPoint x: 425, endPoint y: 58, distance: 14.5
click at [434, 47] on link "Edit" at bounding box center [435, 48] width 9 height 6
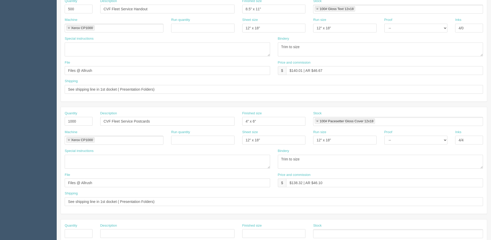
scroll to position [129, 0]
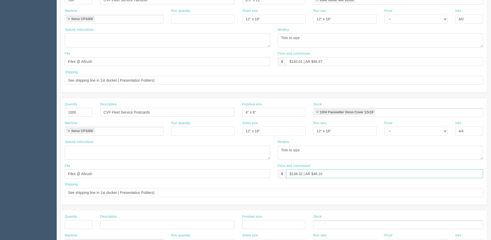
drag, startPoint x: 291, startPoint y: 174, endPoint x: 303, endPoint y: 175, distance: 11.1
click at [303, 175] on input "$138.32 | AR $46.10" at bounding box center [384, 174] width 197 height 9
drag, startPoint x: 314, startPoint y: 175, endPoint x: 335, endPoint y: 165, distance: 22.9
click at [335, 165] on div "Price and commission $ $211.40 | AR $46.10" at bounding box center [380, 171] width 205 height 15
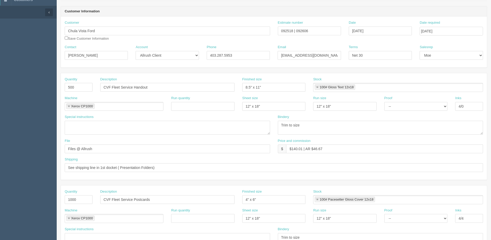
scroll to position [0, 0]
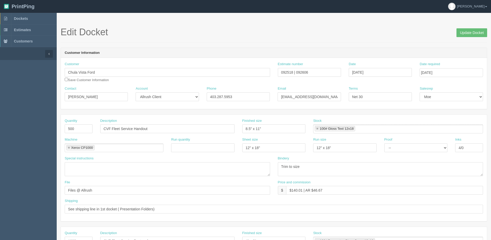
type input "$211.40 | AR $70.47"
click at [439, 73] on input "September 30, 2025" at bounding box center [451, 72] width 63 height 9
click at [465, 83] on th "»" at bounding box center [465, 84] width 7 height 10
click at [451, 113] on td "16" at bounding box center [452, 114] width 7 height 7
type input "October 16, 2025"
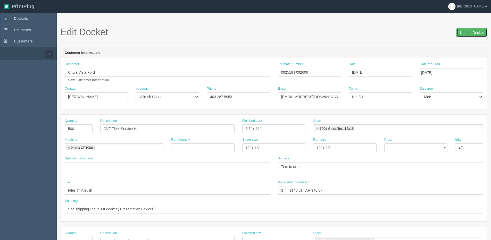
click at [472, 30] on input "Update Docket" at bounding box center [471, 32] width 31 height 9
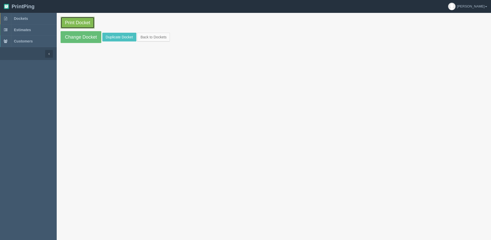
click at [82, 22] on link "Print Docket" at bounding box center [78, 23] width 34 height 12
